Goal: Browse casually

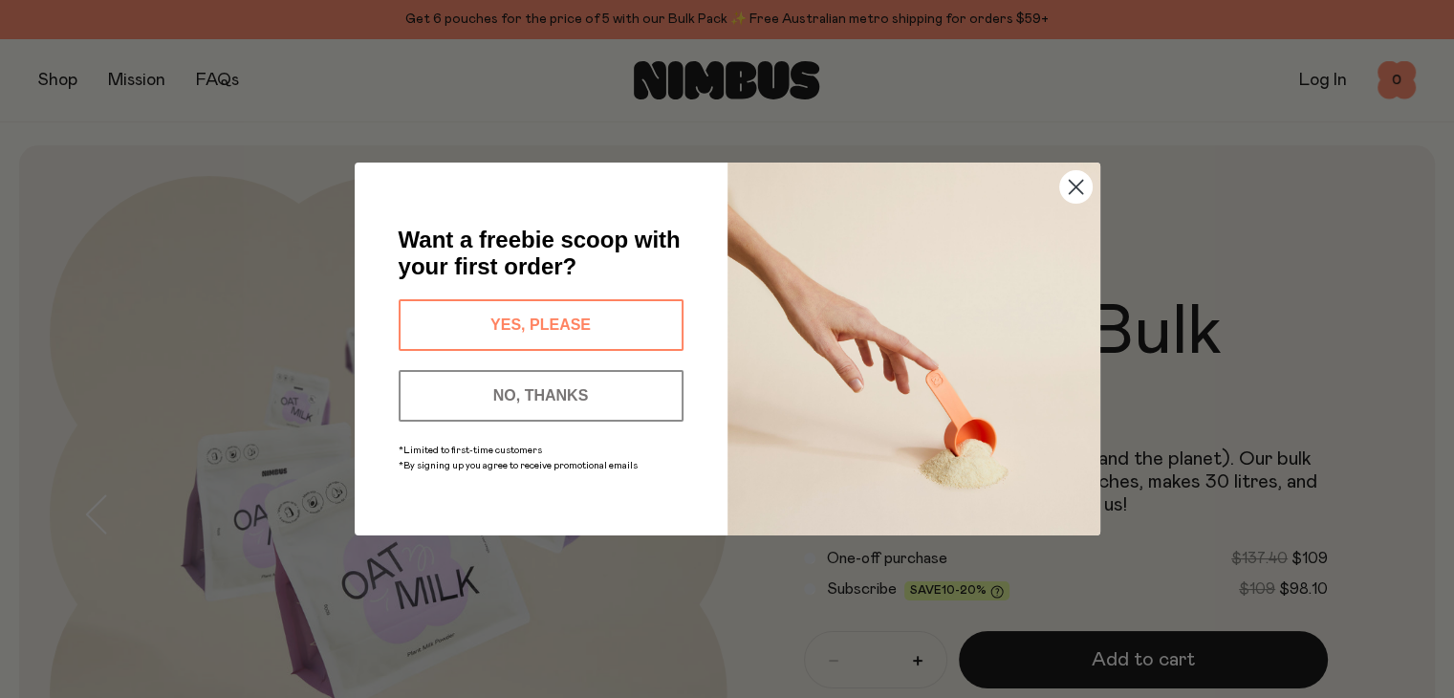
click at [1076, 193] on circle "Close dialog" at bounding box center [1075, 187] width 32 height 32
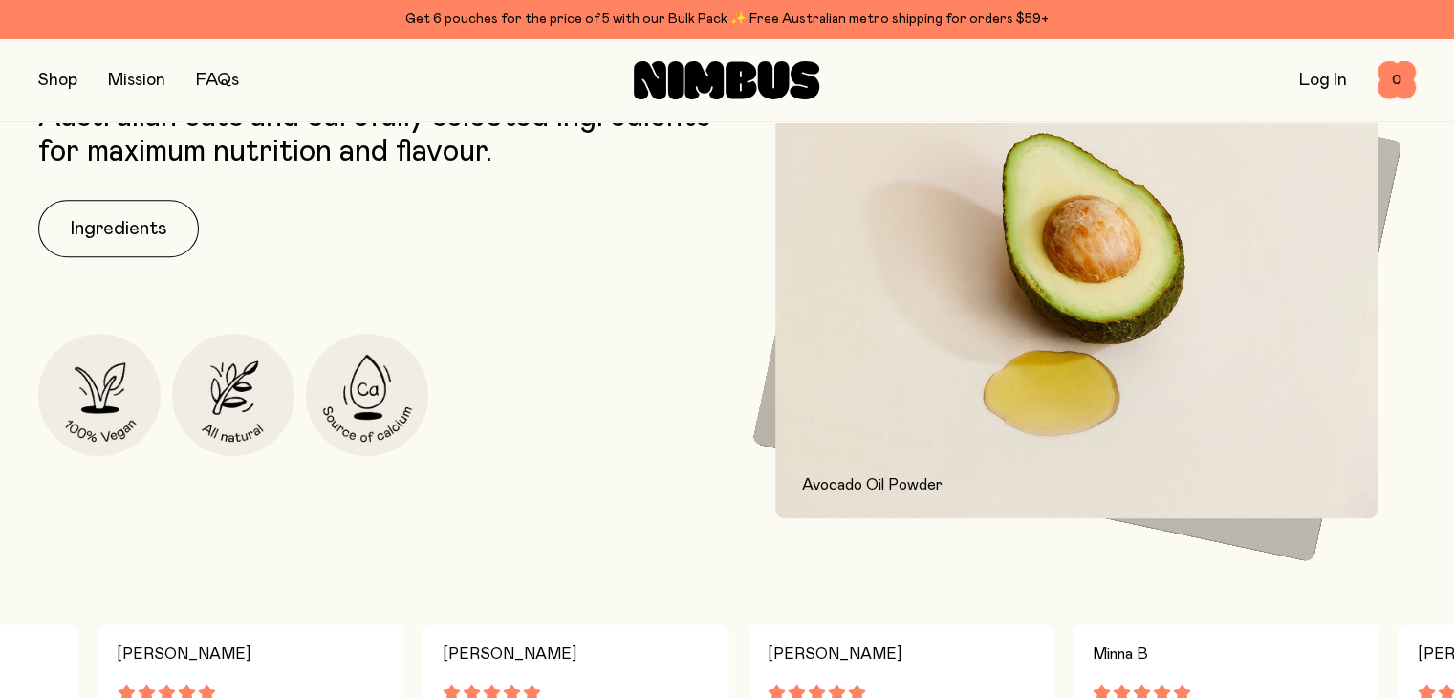
scroll to position [692, 0]
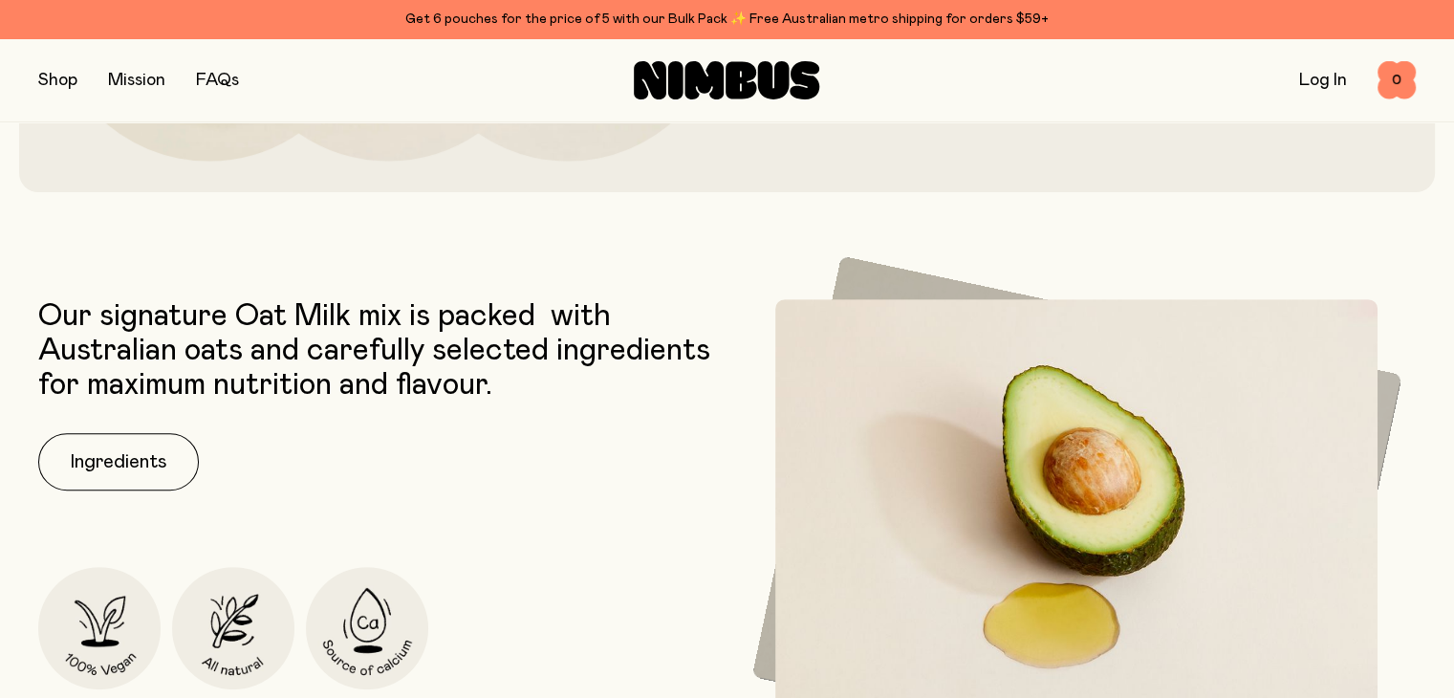
click at [712, 81] on icon at bounding box center [704, 80] width 39 height 38
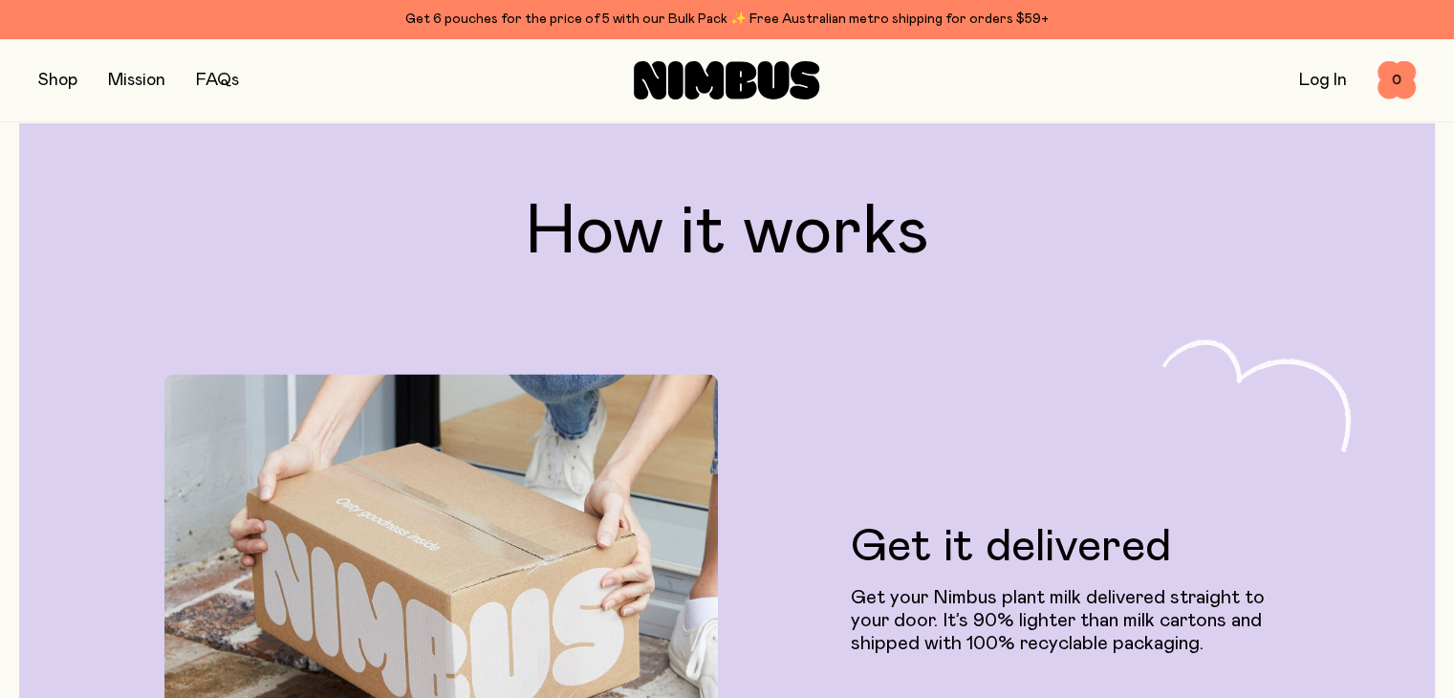
scroll to position [3042, 0]
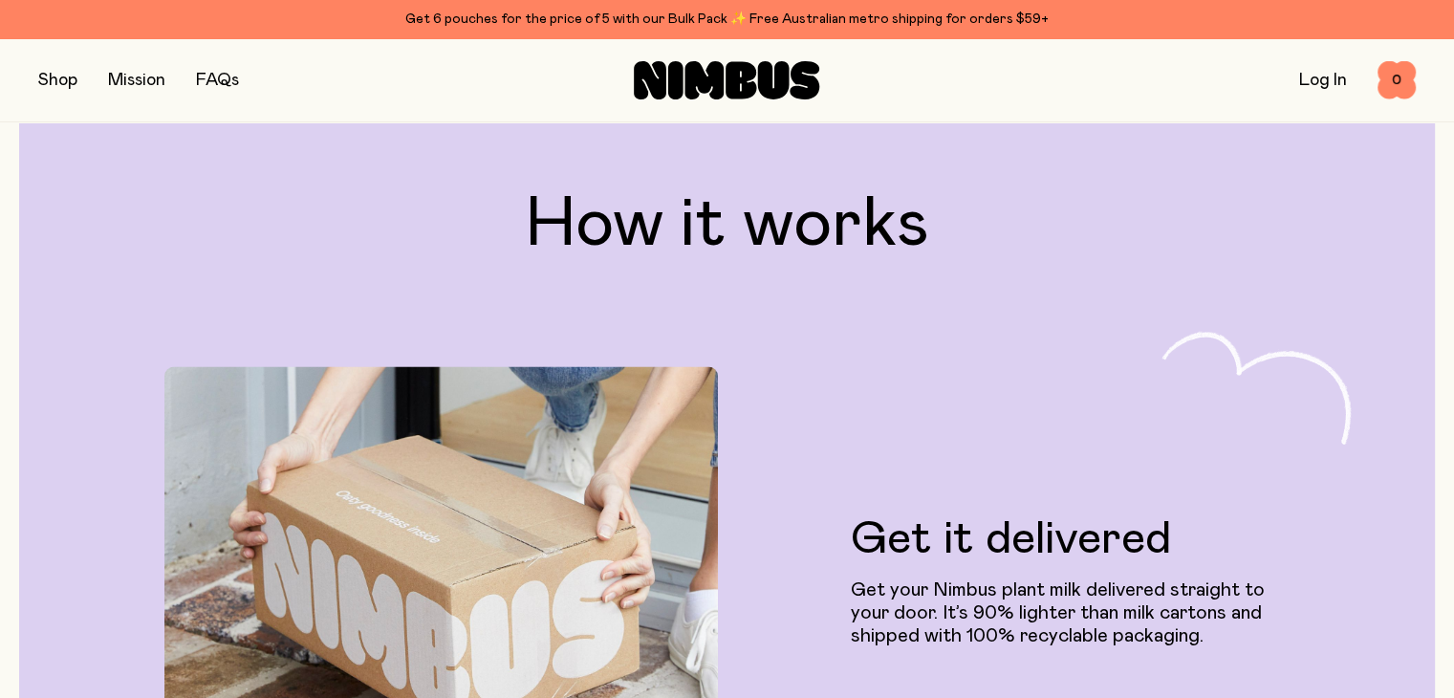
click at [52, 86] on button "button" at bounding box center [57, 80] width 39 height 27
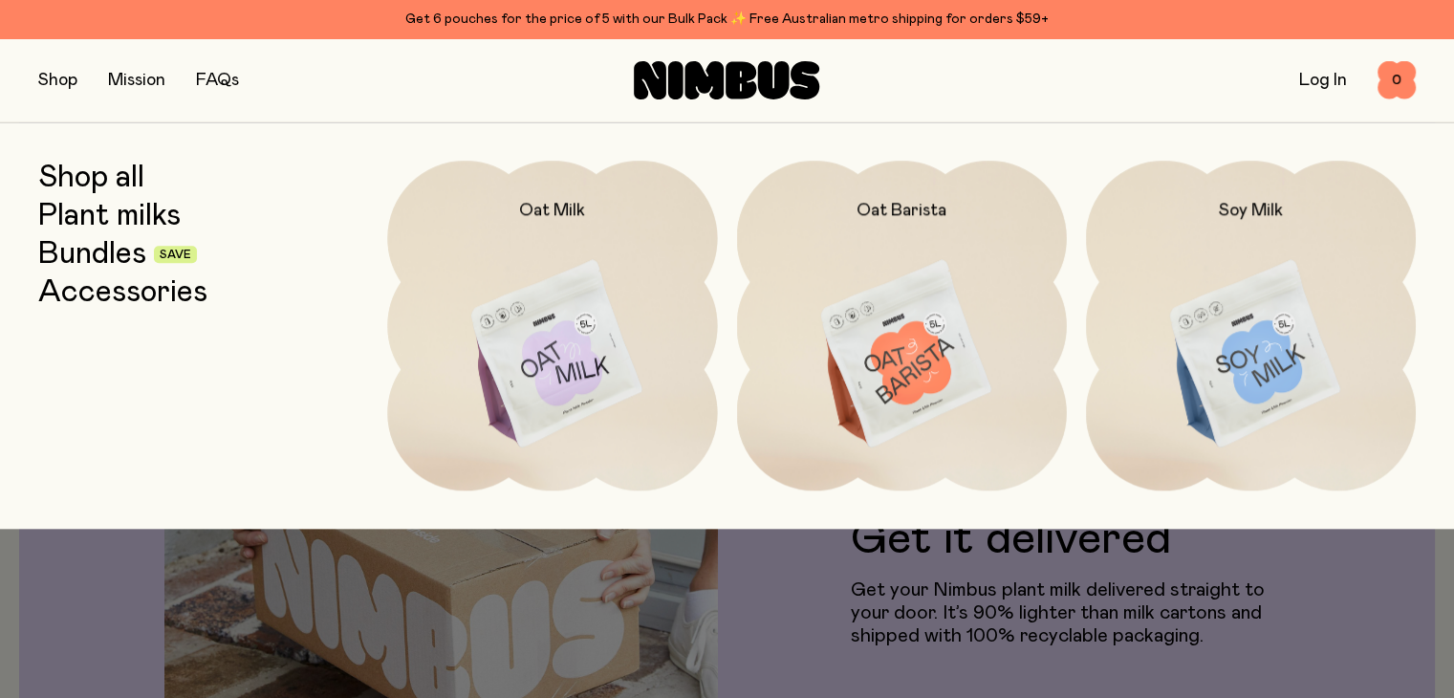
click at [63, 237] on link "Bundles" at bounding box center [92, 254] width 108 height 34
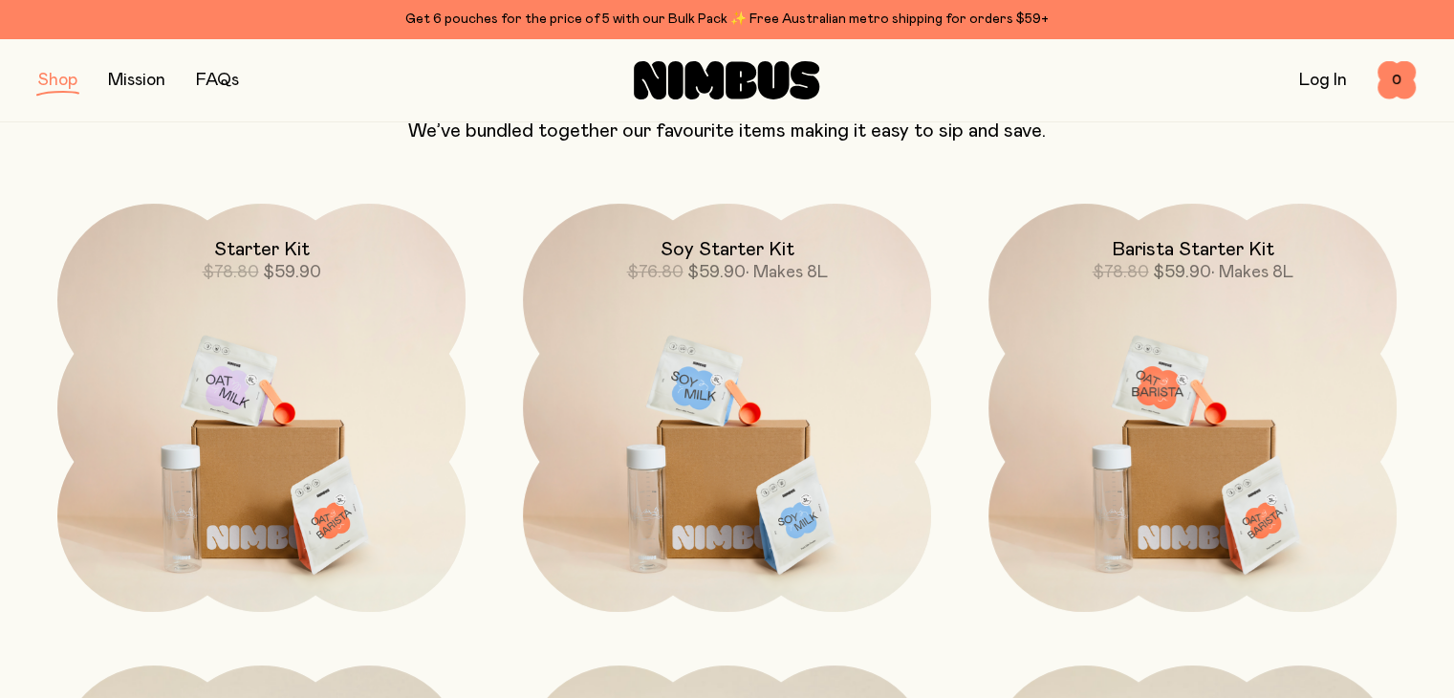
scroll to position [198, 0]
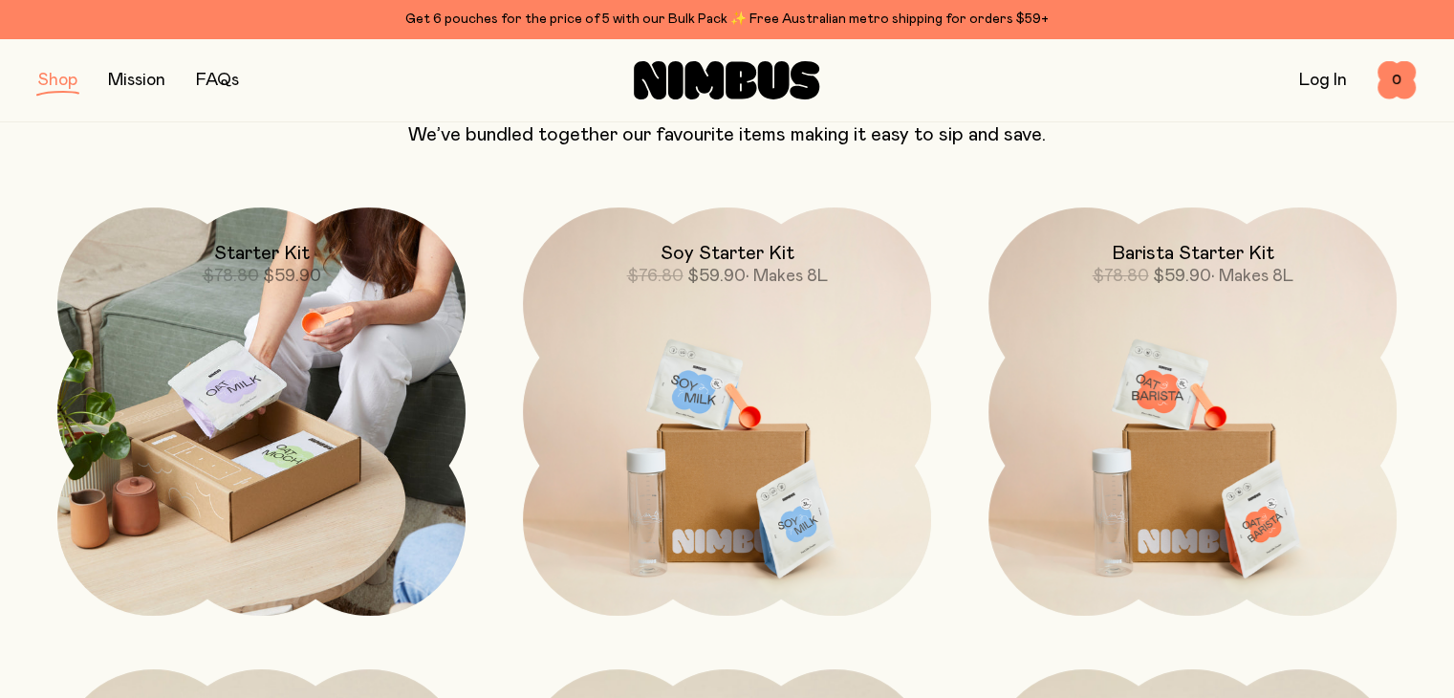
click at [165, 525] on img at bounding box center [261, 411] width 408 height 408
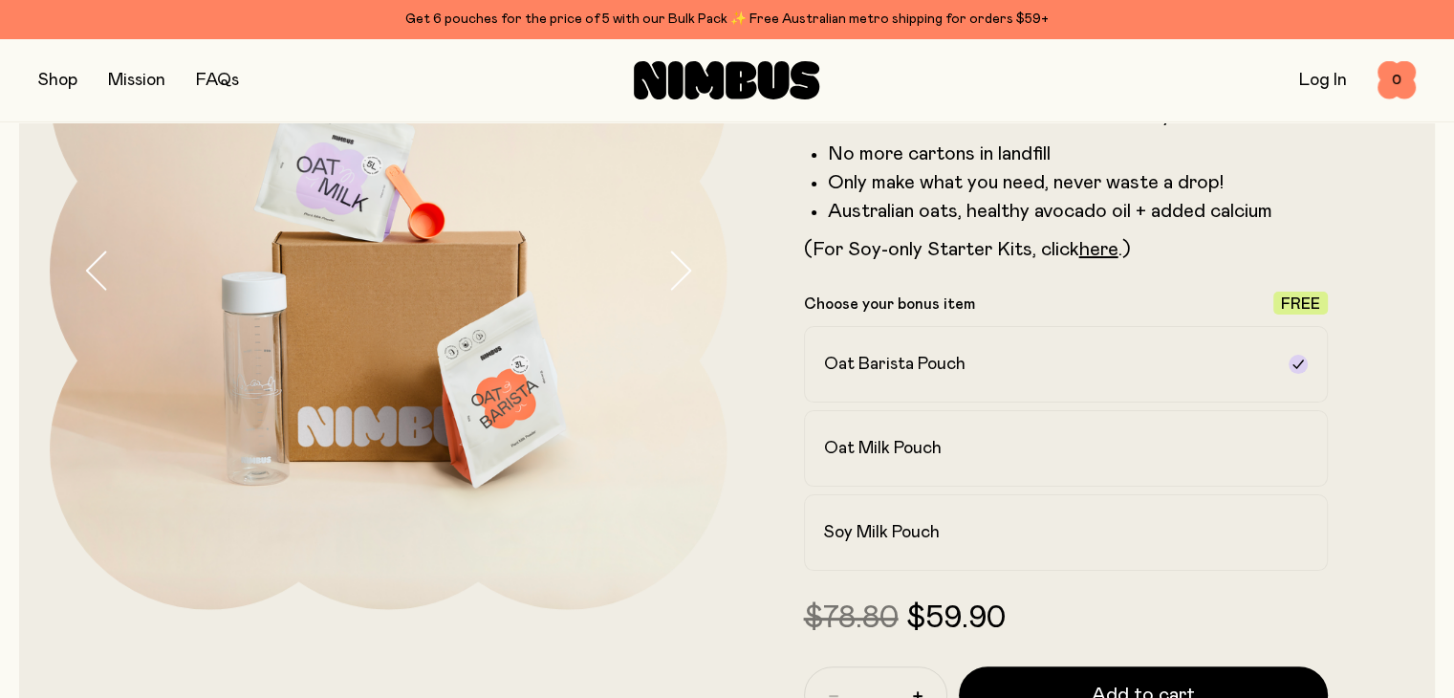
scroll to position [245, 0]
click at [936, 529] on h2 "Soy Milk Pouch" at bounding box center [882, 531] width 116 height 23
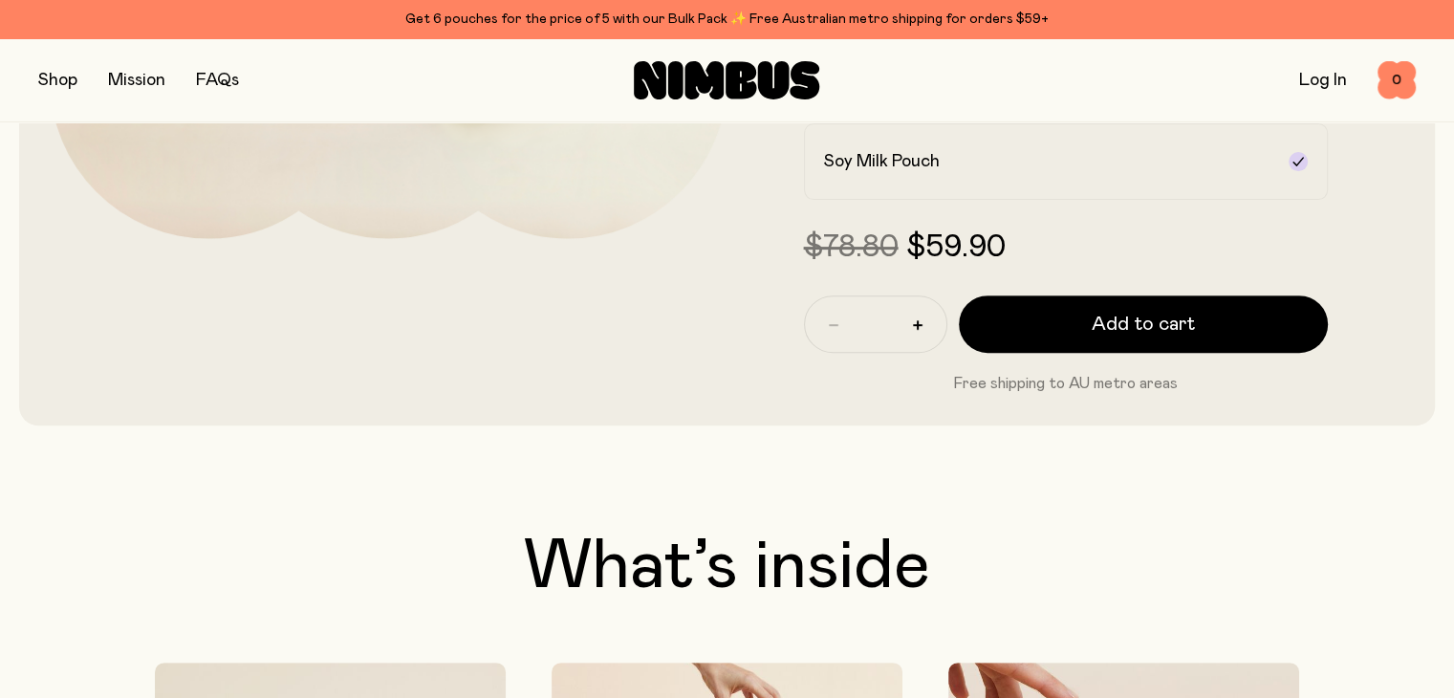
scroll to position [616, 0]
click at [124, 81] on link "Mission" at bounding box center [136, 80] width 57 height 17
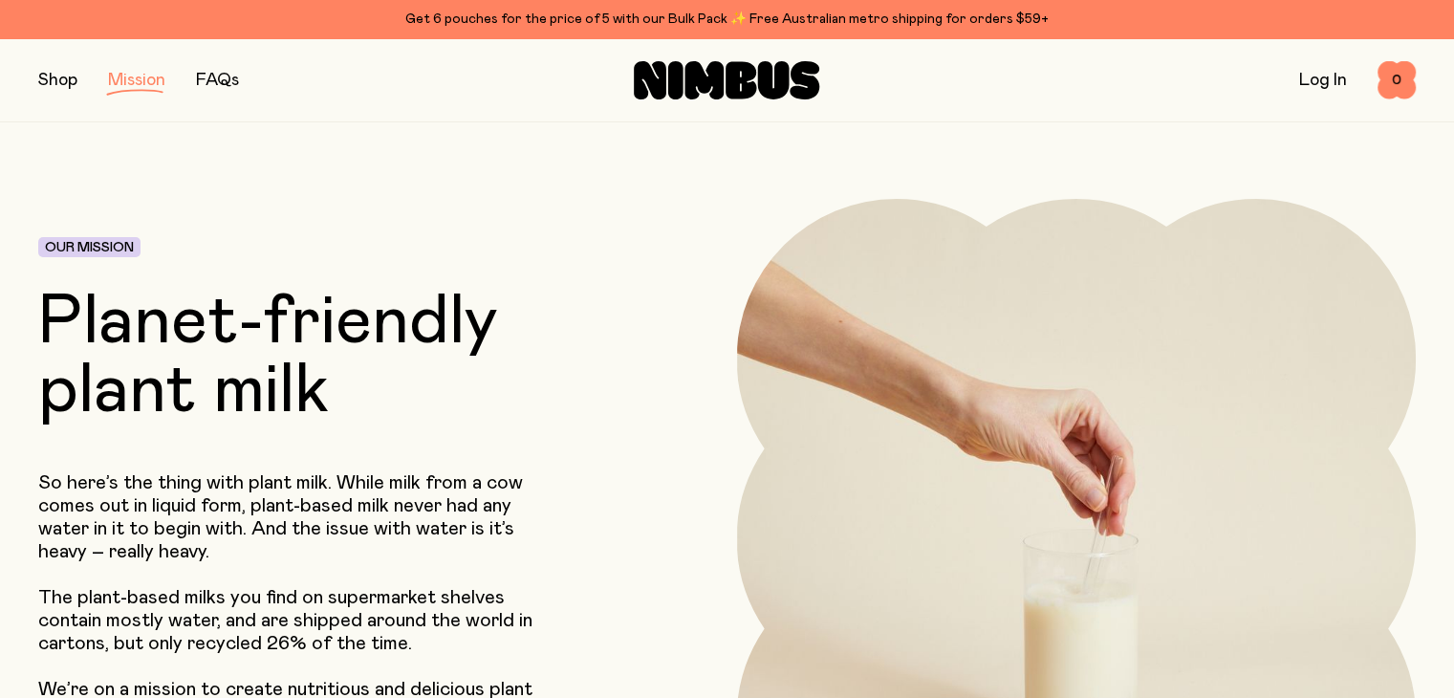
click at [47, 79] on button "button" at bounding box center [57, 80] width 39 height 27
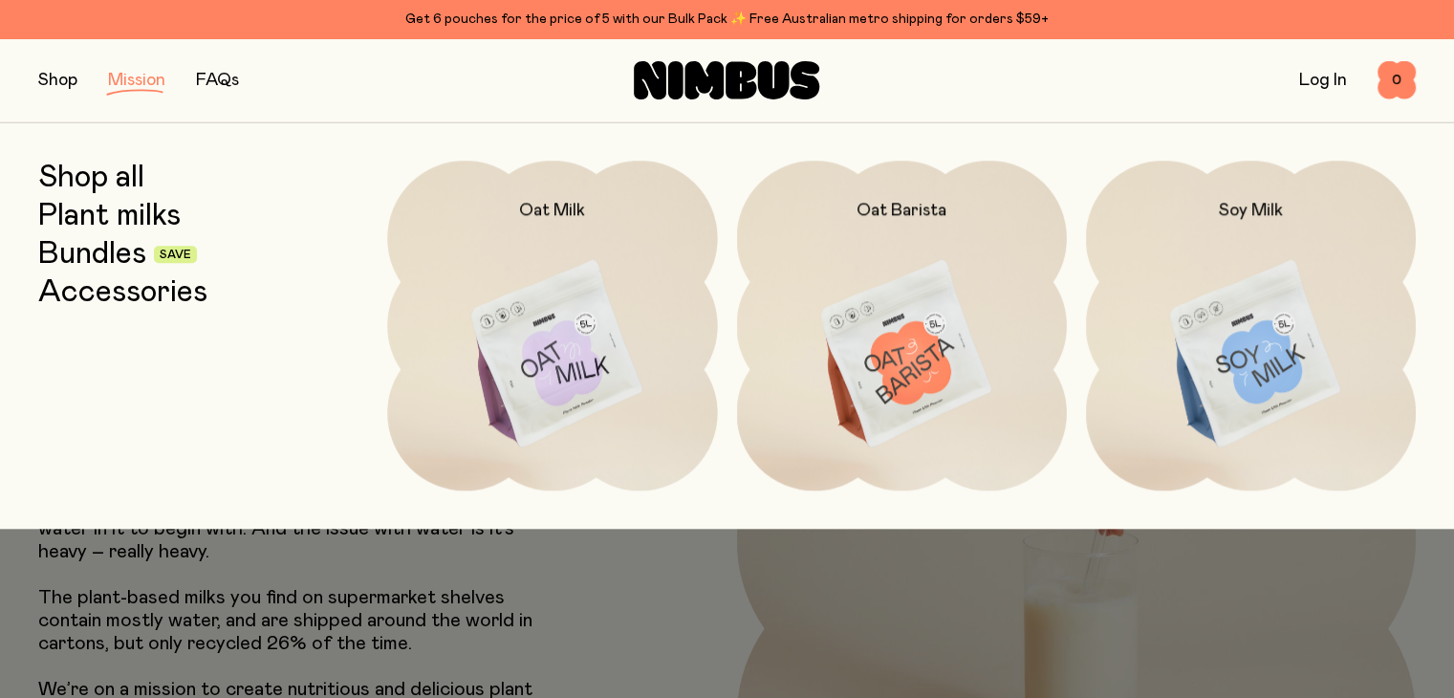
click at [64, 70] on button "button" at bounding box center [57, 80] width 39 height 27
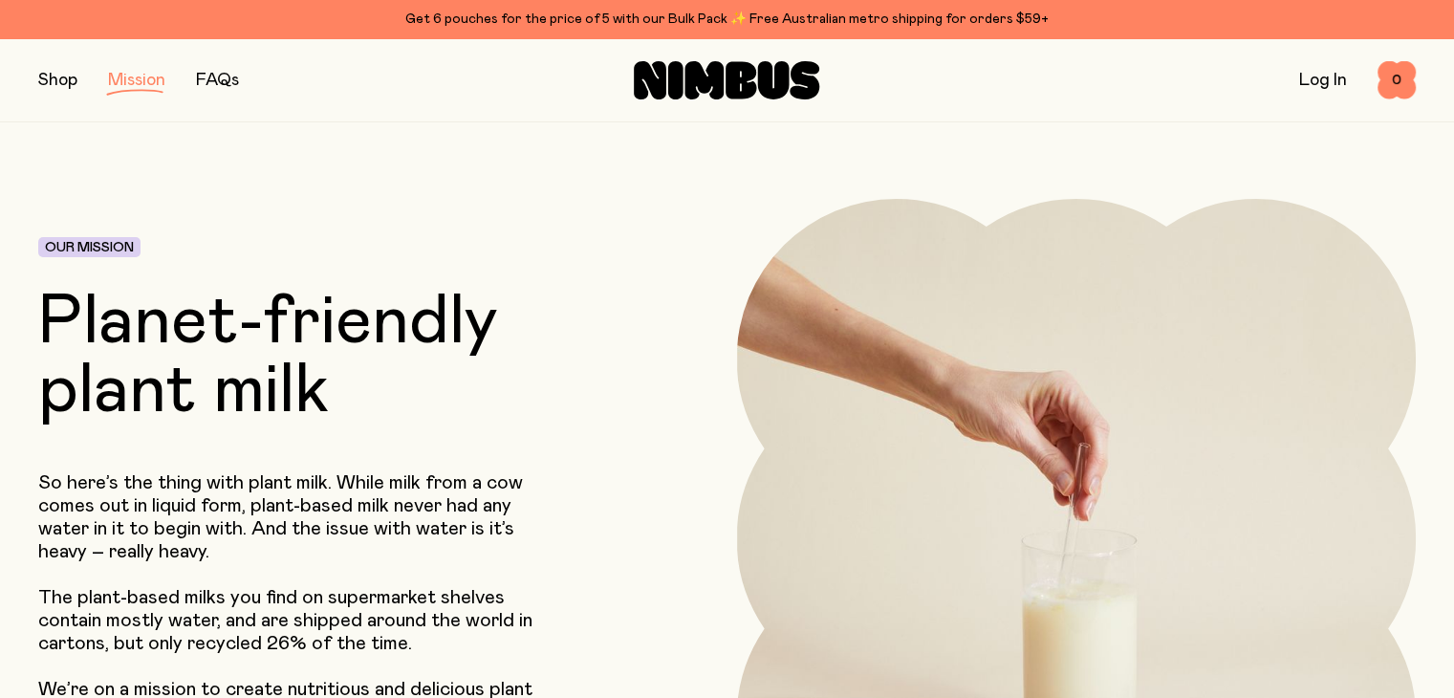
click at [64, 70] on button "button" at bounding box center [57, 80] width 39 height 27
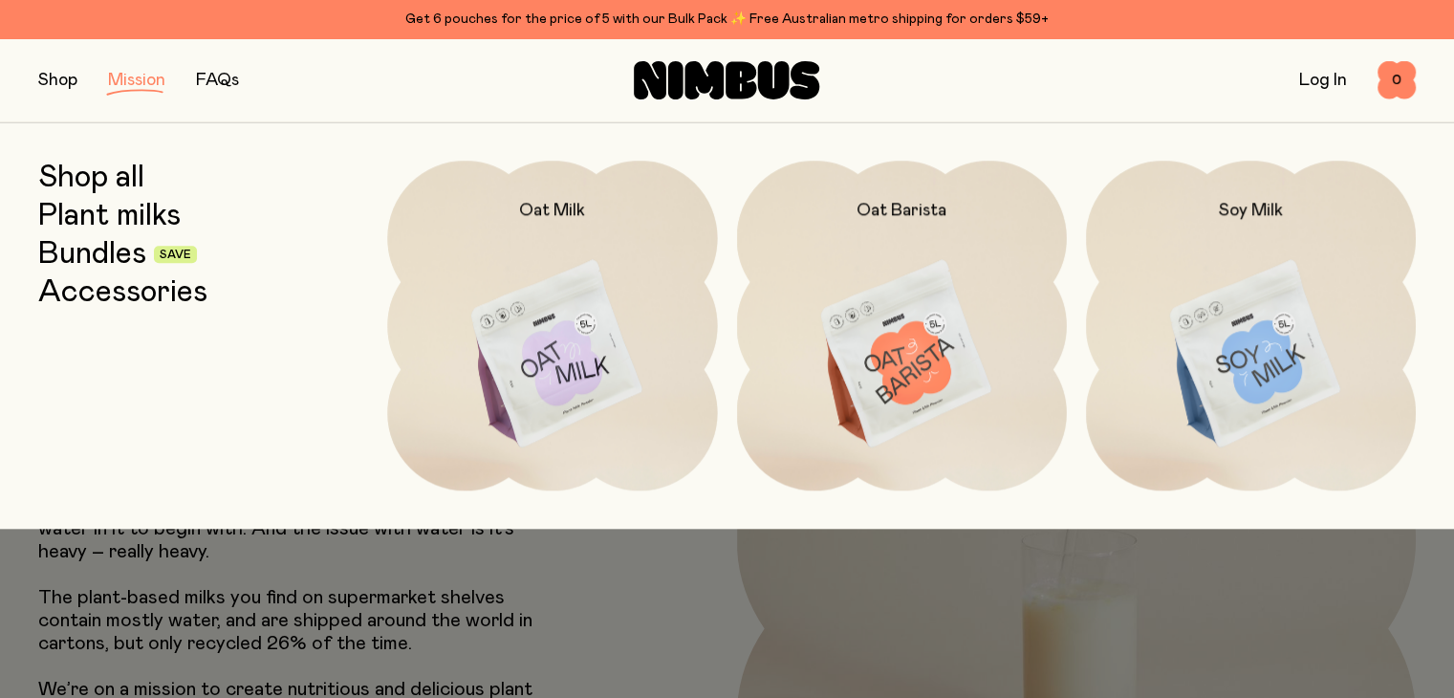
click at [98, 177] on link "Shop all" at bounding box center [91, 178] width 106 height 34
